Goal: Communication & Community: Answer question/provide support

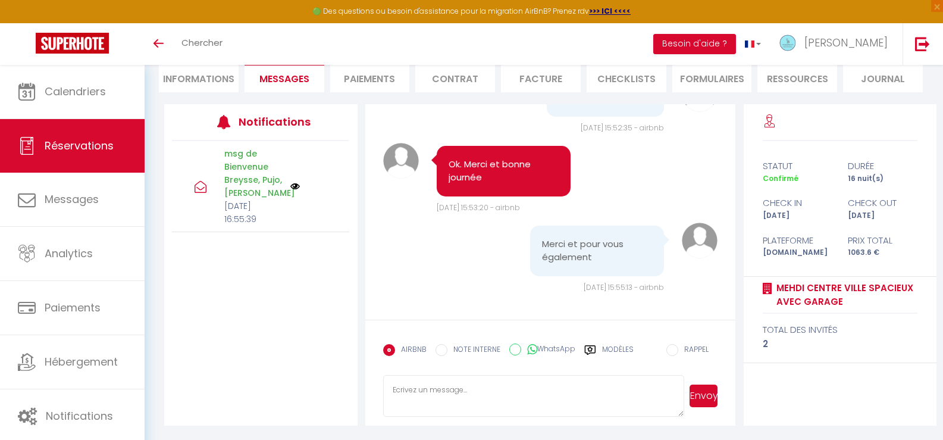
scroll to position [2898, 0]
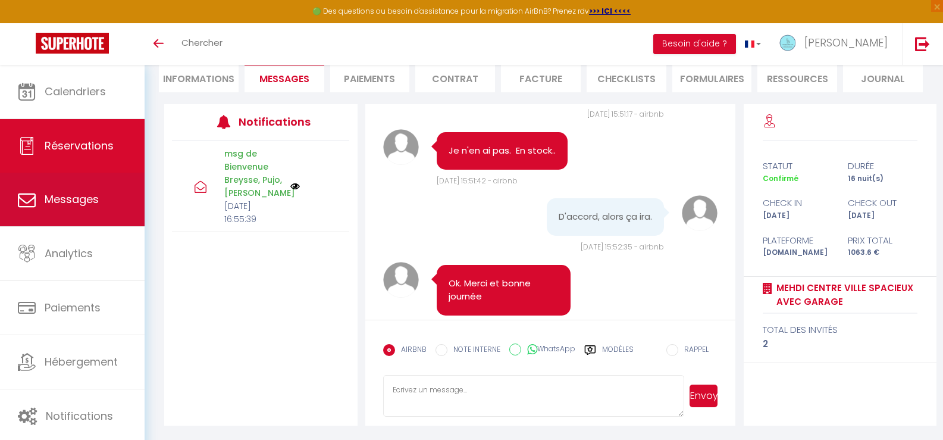
click at [67, 190] on link "Messages" at bounding box center [72, 200] width 145 height 54
select select "message"
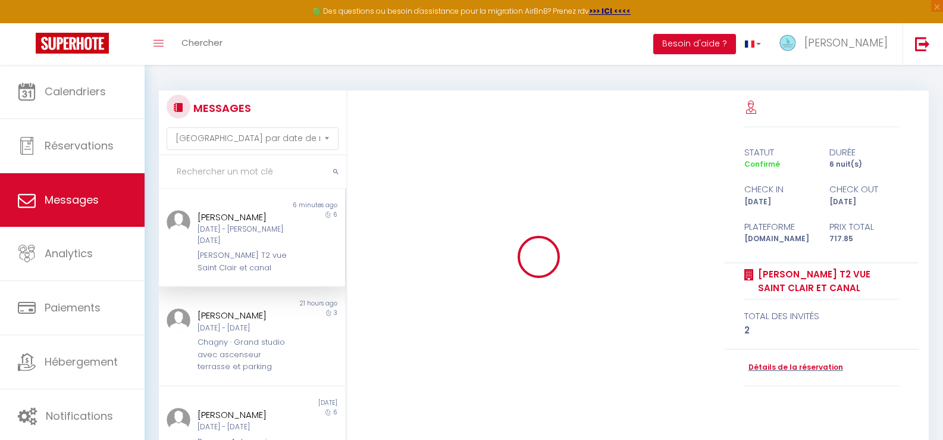
click at [229, 236] on div "[PERSON_NAME] [DATE] - [DATE] [PERSON_NAME] T2 vue Saint Clair et canal" at bounding box center [244, 242] width 109 height 64
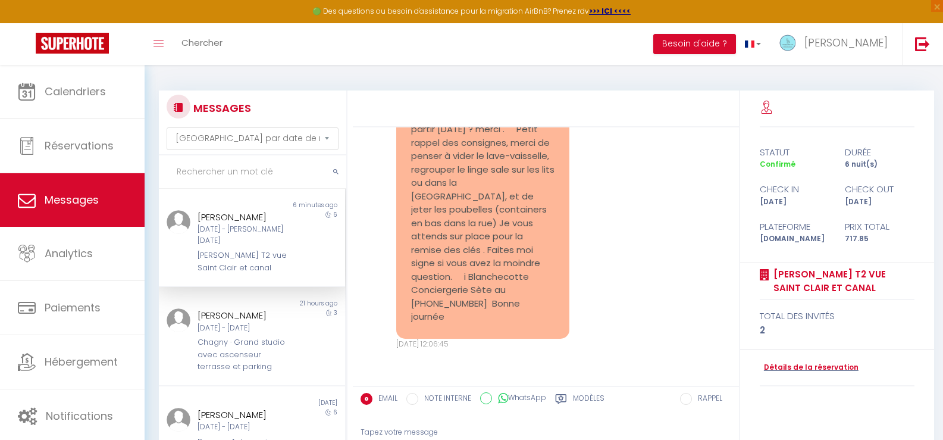
scroll to position [1837, 0]
click at [384, 429] on div "Tapez votre message" at bounding box center [546, 432] width 371 height 29
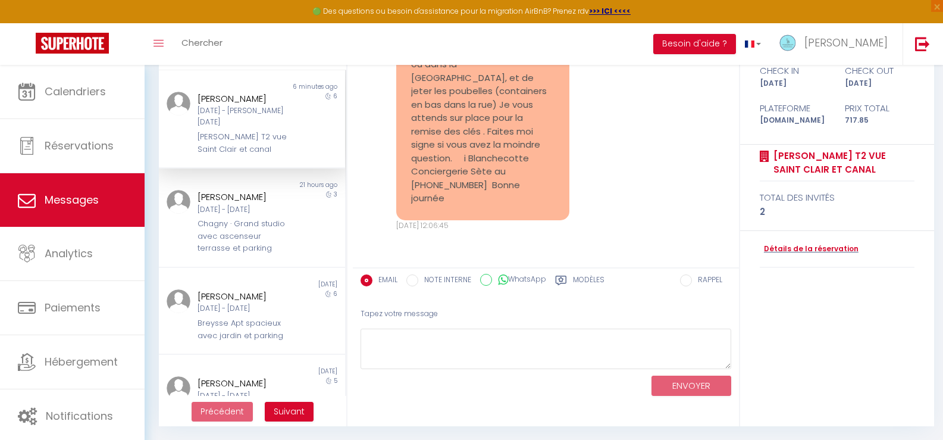
scroll to position [119, 0]
click at [372, 317] on div "Tapez votre message" at bounding box center [546, 313] width 371 height 29
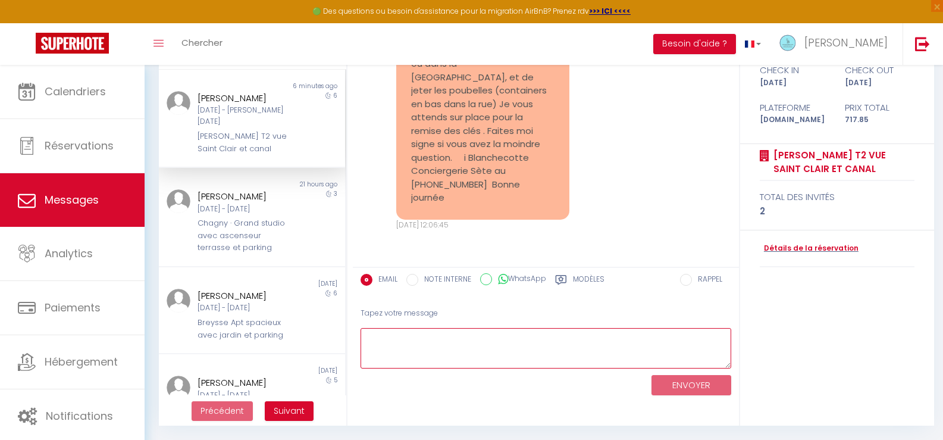
click at [385, 351] on textarea at bounding box center [546, 348] width 371 height 41
type textarea "Bonjour , ceci est un message automatique ! bonne journée i Blanchecotte"
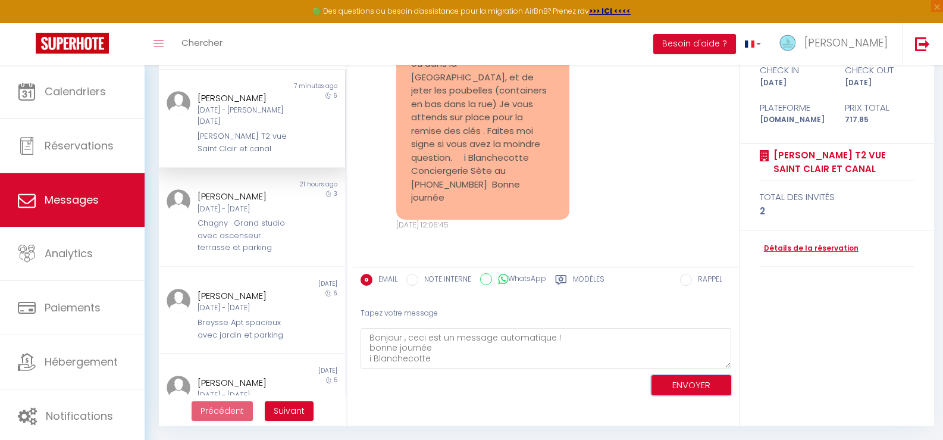
click at [673, 387] on button "ENVOYER" at bounding box center [692, 385] width 80 height 21
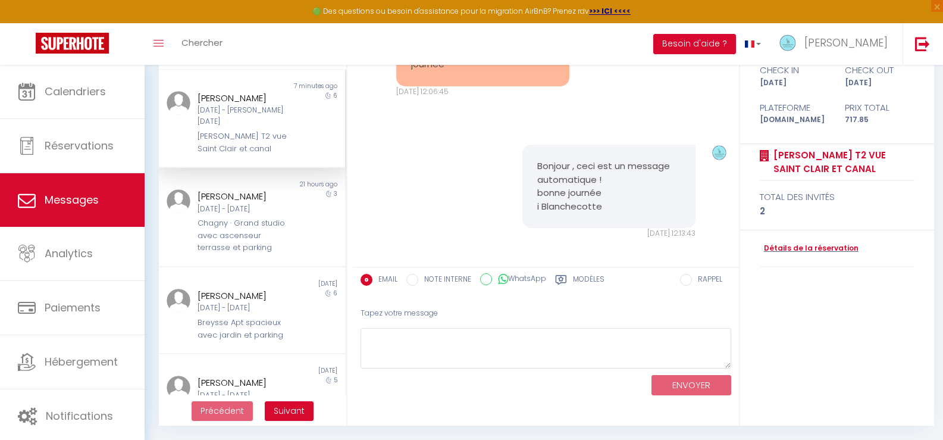
scroll to position [1979, 0]
